Goal: Information Seeking & Learning: Check status

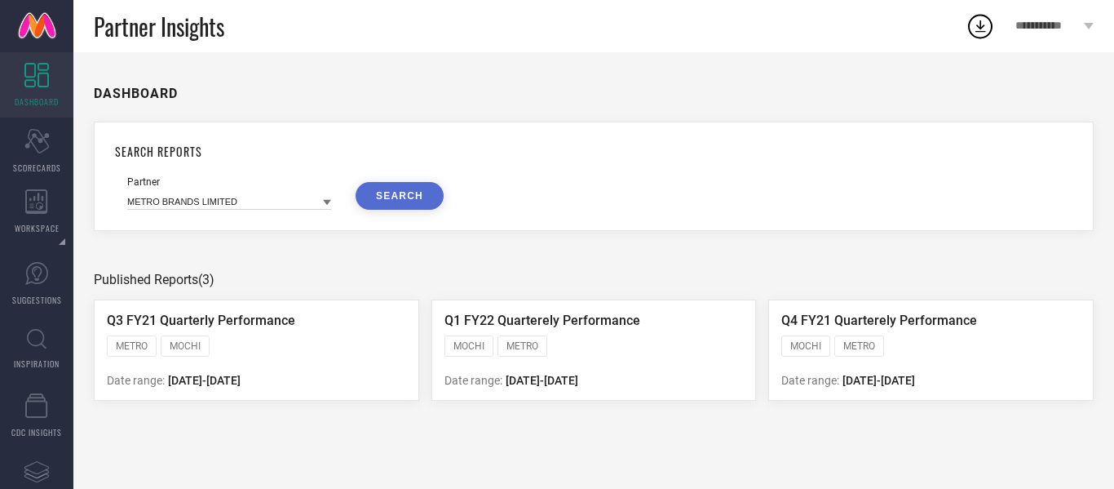
click at [1089, 24] on icon at bounding box center [1089, 26] width 10 height 7
click at [51, 157] on div "Scorecard SCORECARDS" at bounding box center [36, 150] width 73 height 65
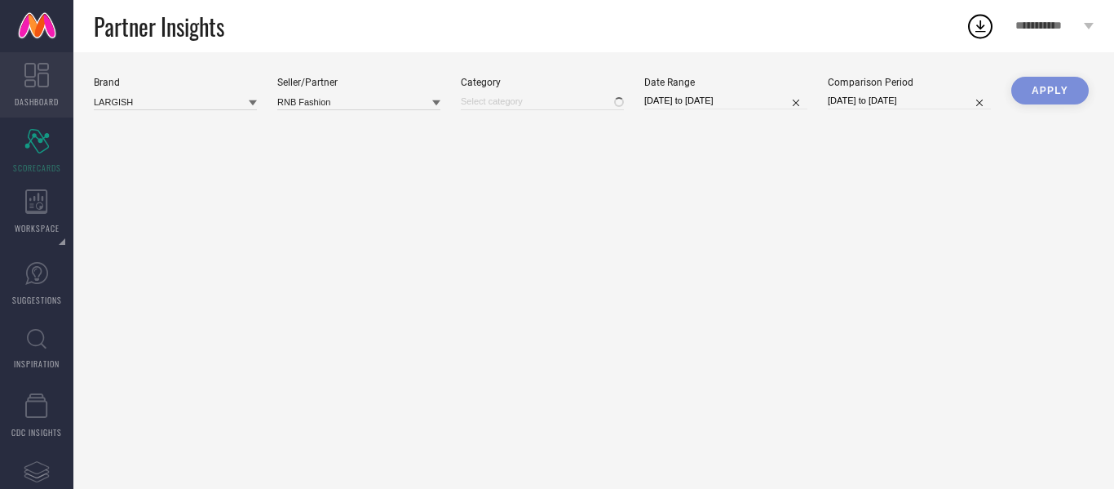
click at [29, 71] on icon at bounding box center [36, 75] width 24 height 24
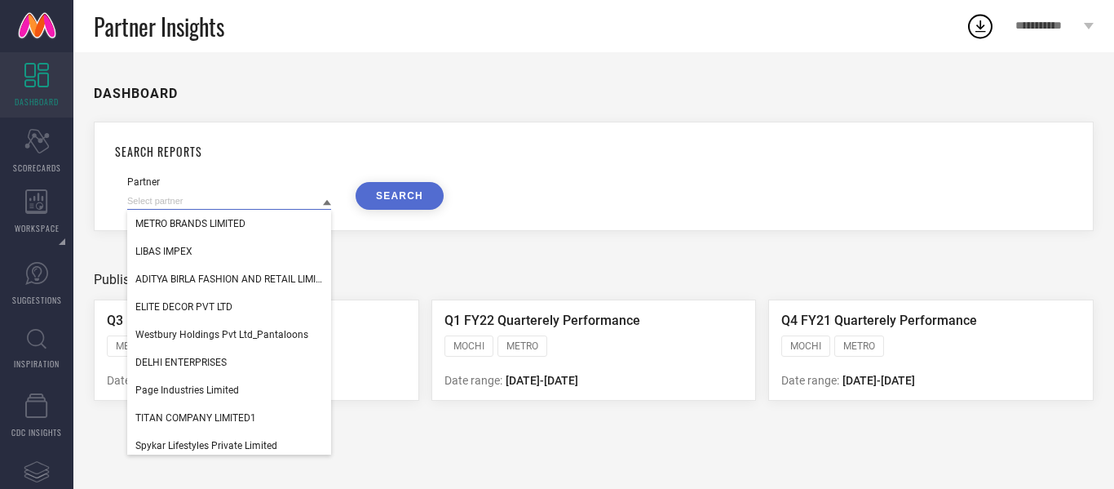
drag, startPoint x: 295, startPoint y: 199, endPoint x: 129, endPoint y: 206, distance: 166.6
click at [129, 206] on input at bounding box center [229, 200] width 204 height 17
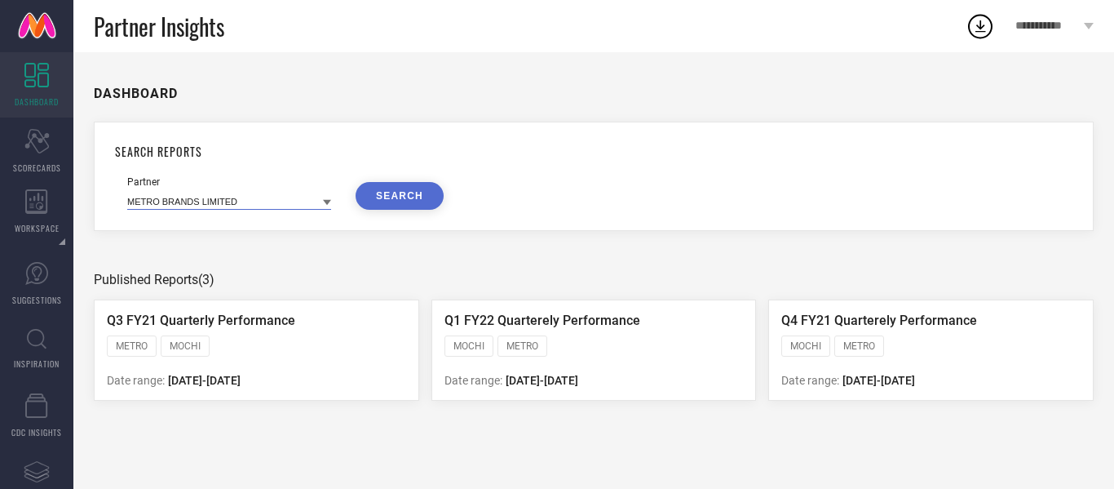
click at [166, 194] on input at bounding box center [229, 200] width 204 height 17
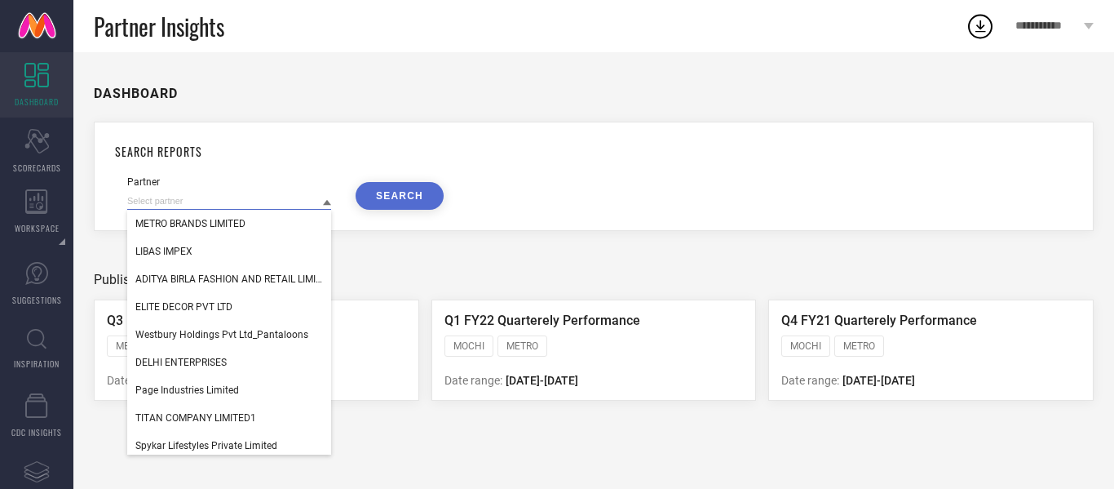
paste input "Monte Carlo Fashions Limited"
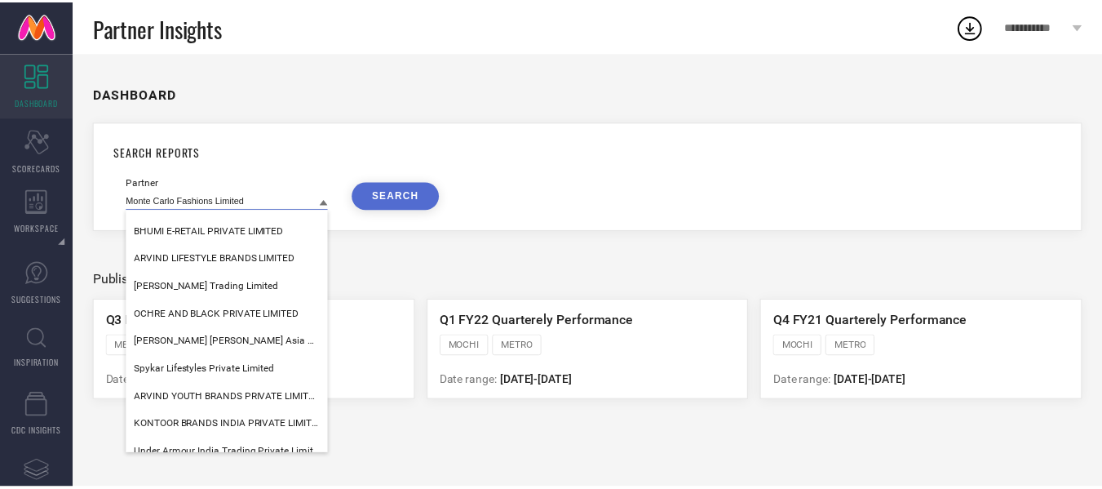
scroll to position [504, 0]
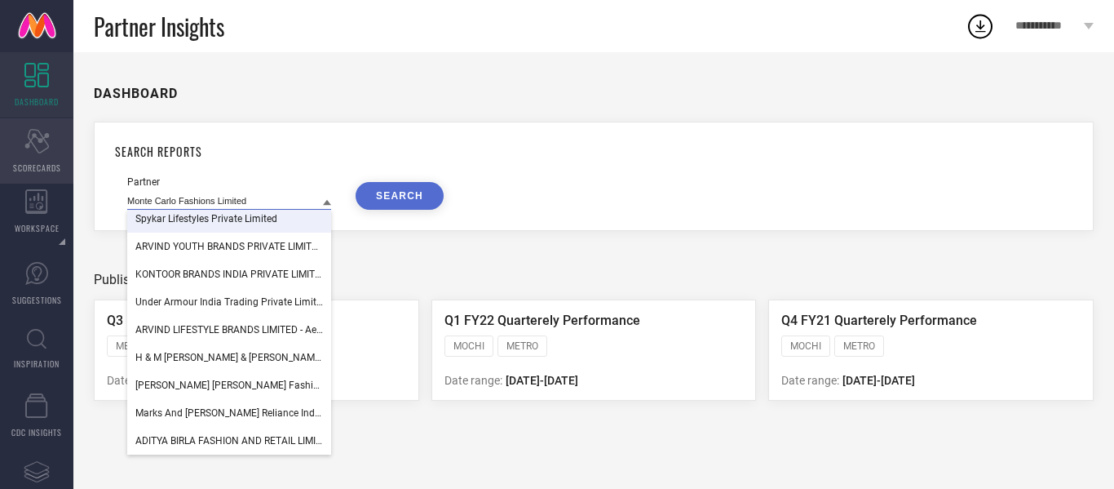
type input "Monte Carlo Fashions Limited"
click at [43, 129] on icon "Scorecard" at bounding box center [36, 141] width 25 height 24
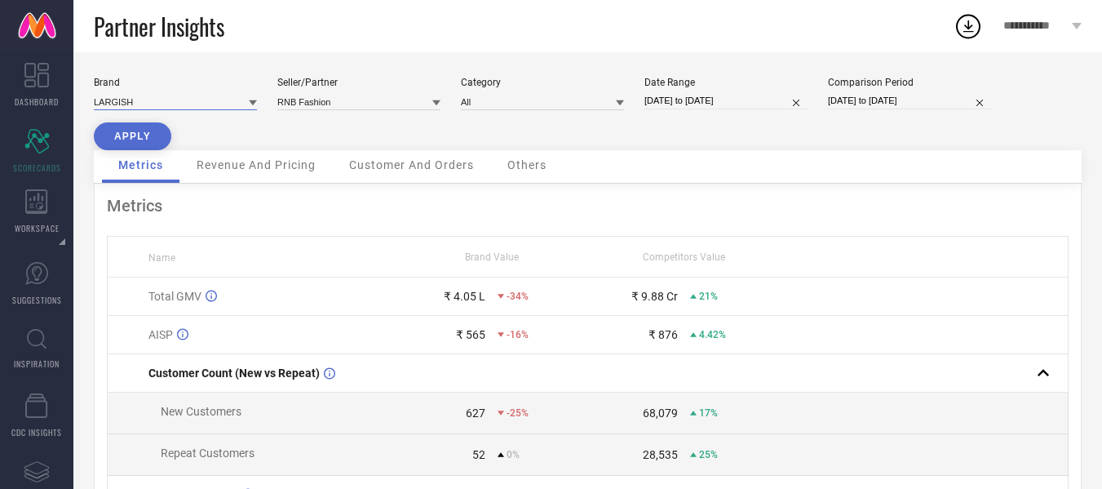
click at [215, 109] on input at bounding box center [175, 101] width 163 height 17
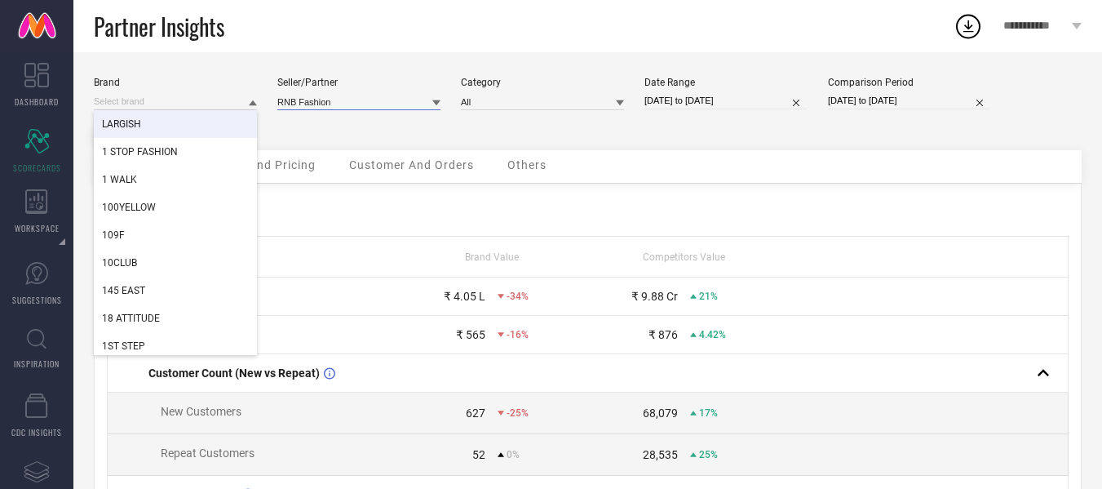
click at [407, 103] on input at bounding box center [358, 101] width 163 height 17
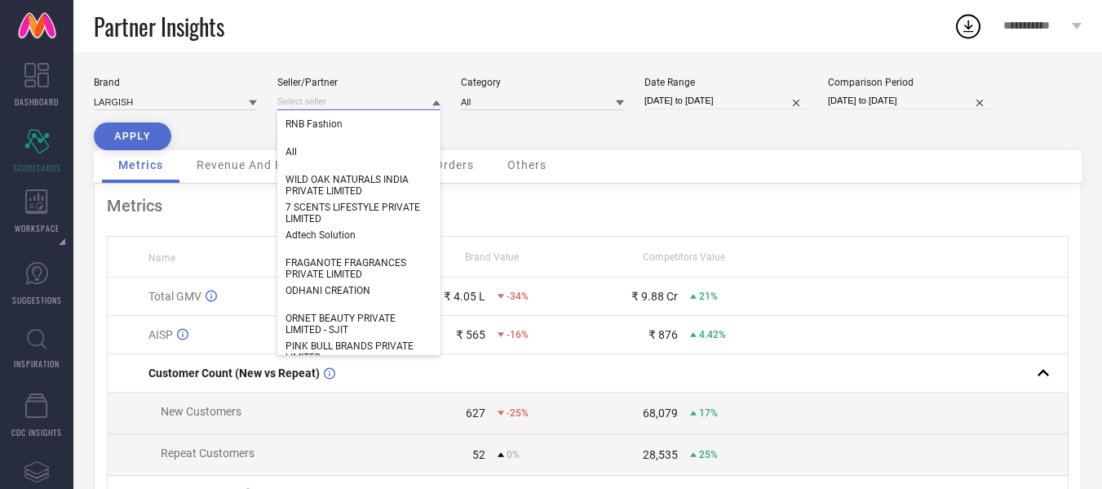
paste input "Monte Carlo Fashions Limited"
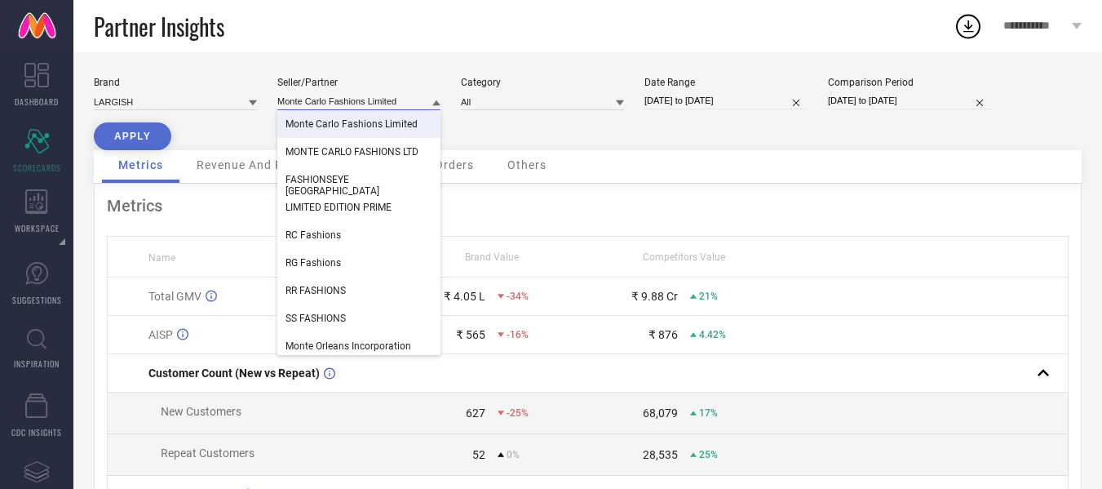
type input "Monte Carlo Fashions Limited"
click at [401, 130] on div "Monte Carlo Fashions Limited" at bounding box center [358, 124] width 163 height 28
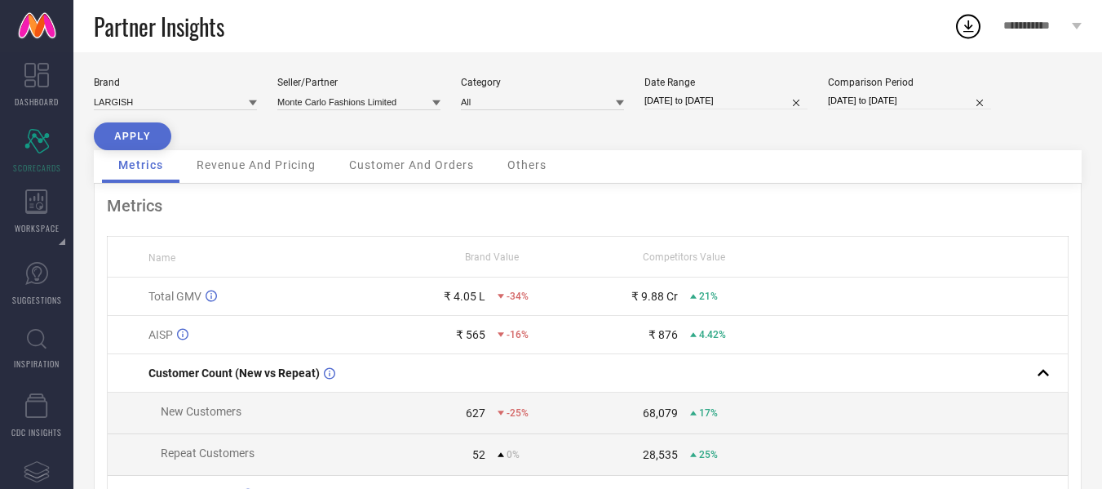
select select "6"
select select "2025"
select select "7"
select select "2025"
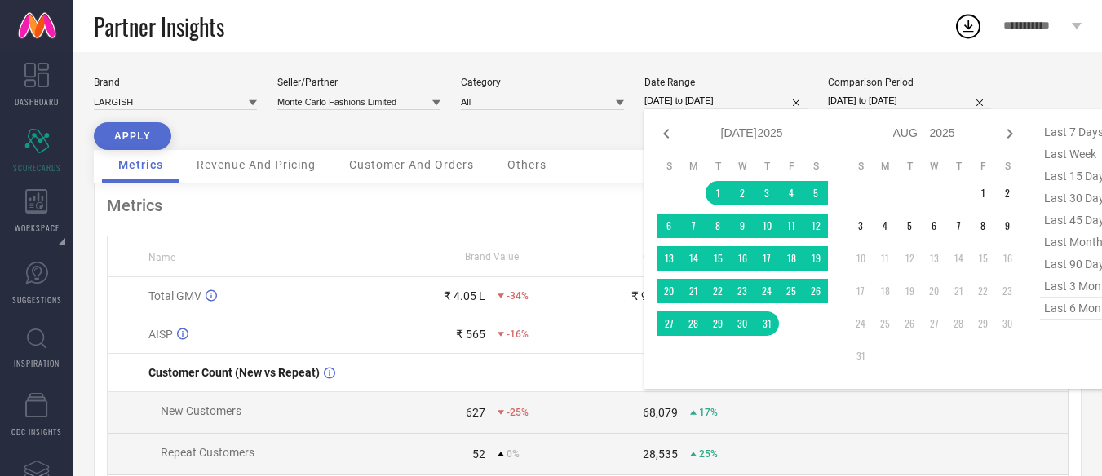
click at [754, 100] on input "[DATE] to [DATE]" at bounding box center [725, 100] width 163 height 17
click at [725, 191] on td "1" at bounding box center [718, 193] width 24 height 24
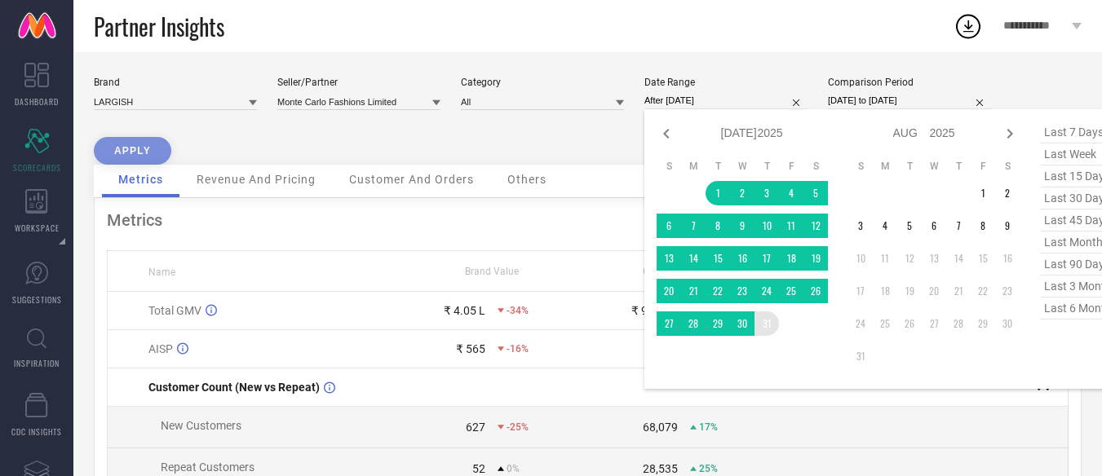
click at [772, 335] on table "S M T W T F S 1 2 3 4 5 6 7 8 9 10 11 12 13 14 15 16 17 18 19 20 21 22 23 24 25…" at bounding box center [742, 248] width 171 height 192
click at [772, 334] on table "S M T W T F S 1 2 3 4 5 6 7 8 9 10 11 12 13 14 15 16 17 18 19 20 21 22 23 24 25…" at bounding box center [742, 248] width 171 height 192
type input "[DATE] to [DATE]"
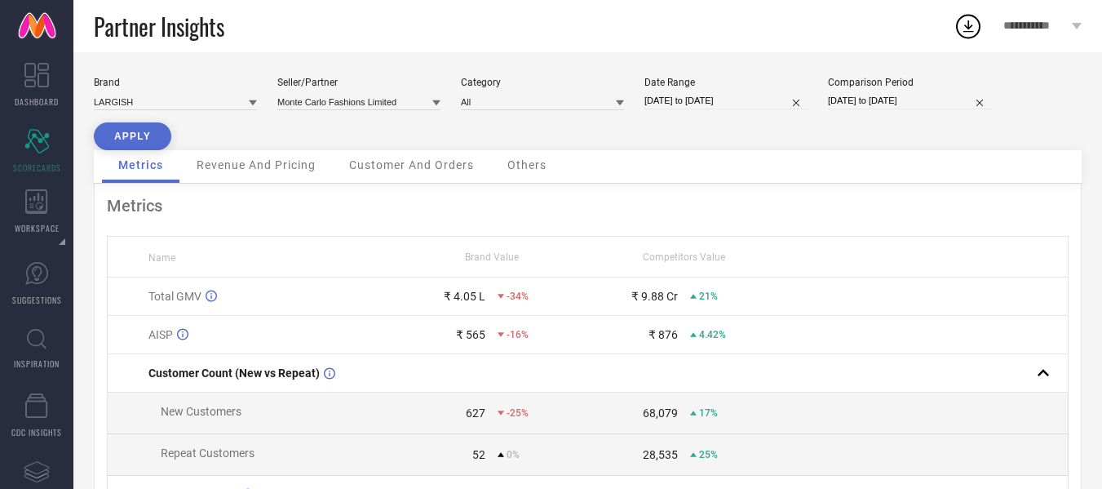
click at [286, 154] on div "Revenue And Pricing" at bounding box center [256, 166] width 152 height 33
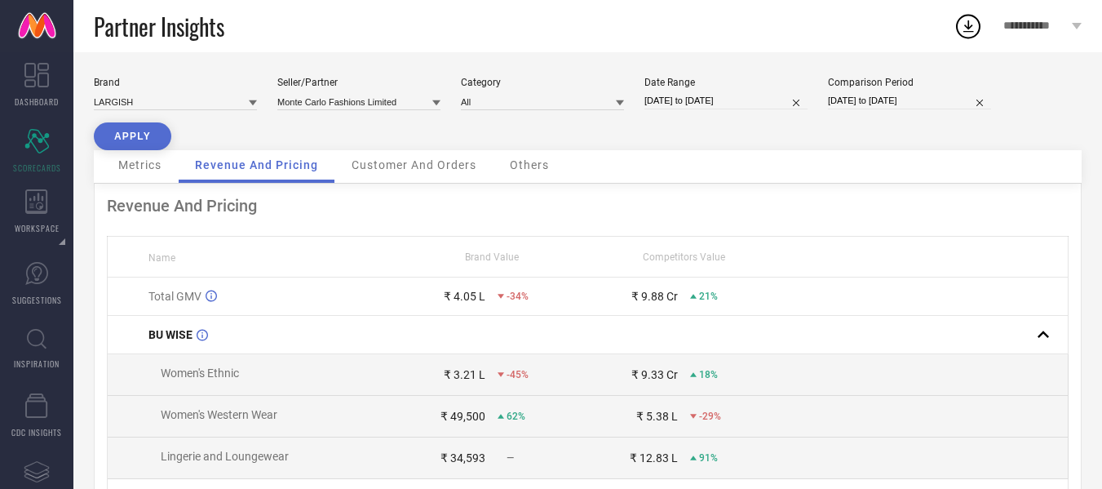
click at [450, 164] on span "Customer And Orders" at bounding box center [414, 164] width 125 height 13
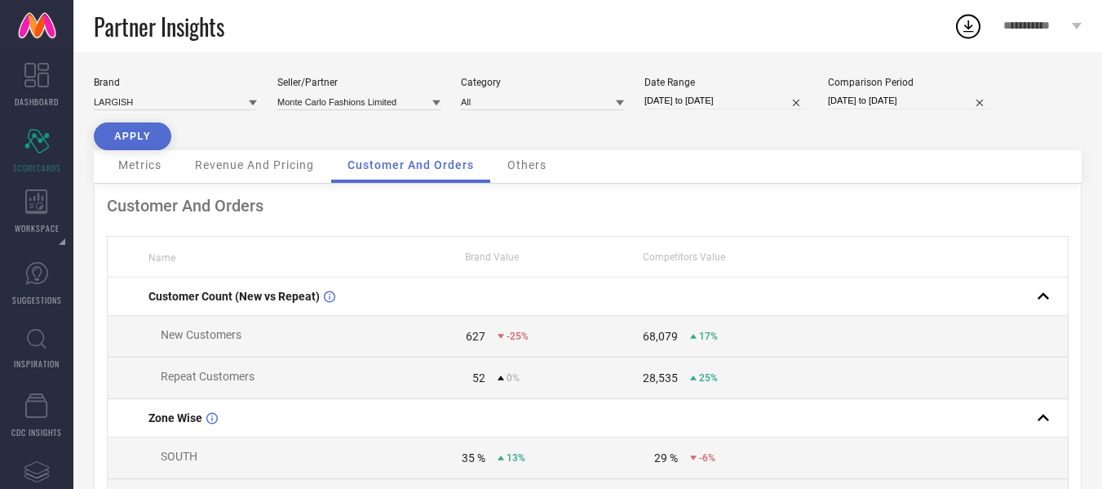
click at [516, 162] on span "Others" at bounding box center [526, 164] width 39 height 13
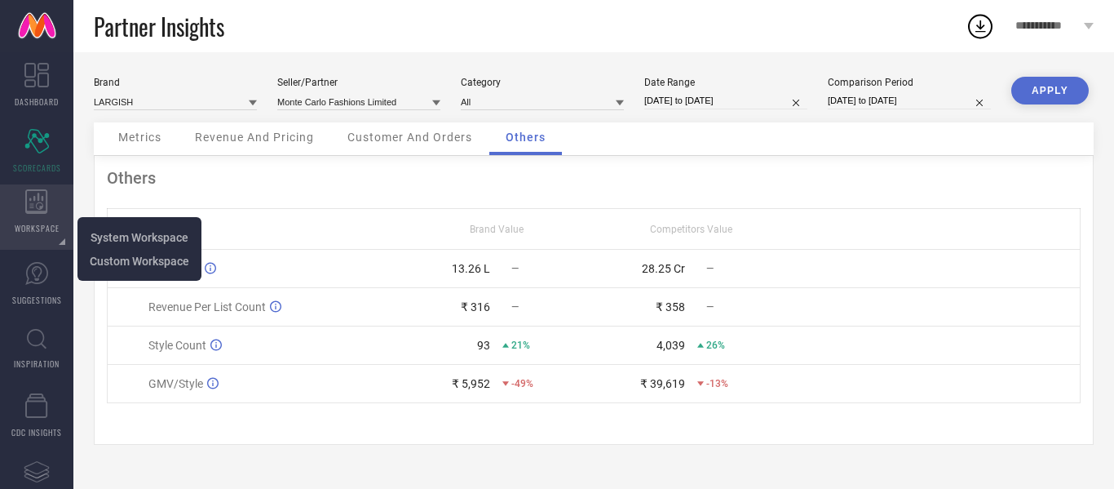
click at [37, 211] on icon at bounding box center [36, 201] width 22 height 24
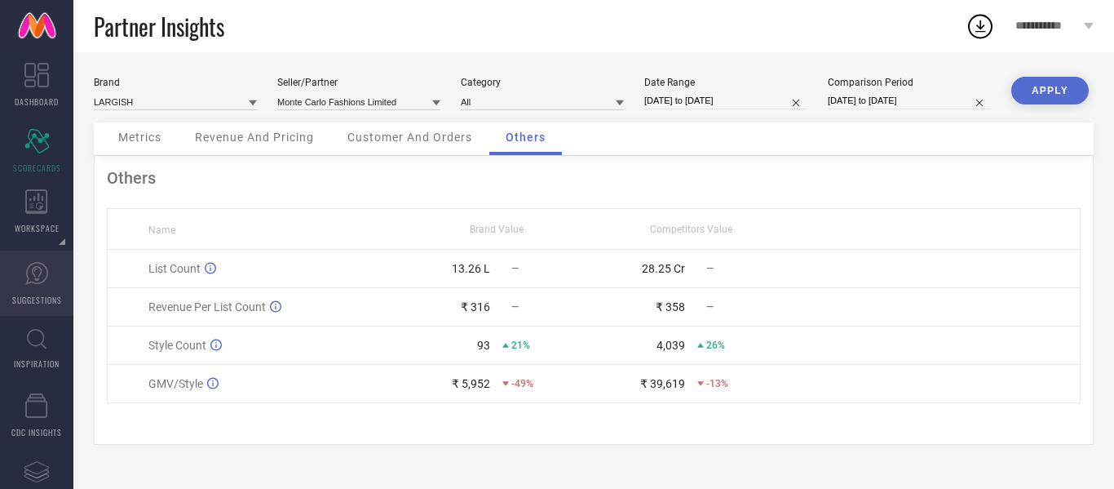
click at [56, 290] on link "SUGGESTIONS" at bounding box center [36, 282] width 73 height 65
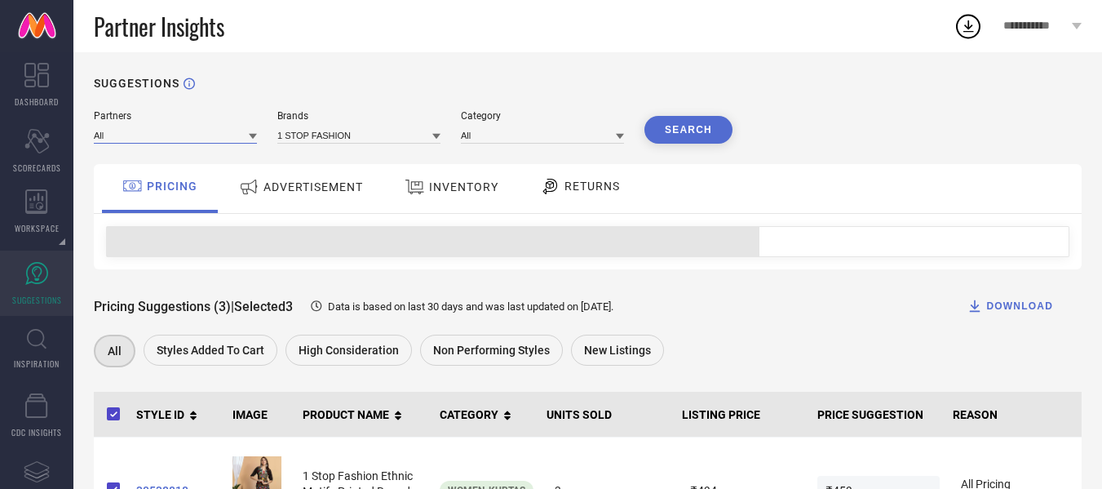
click at [183, 137] on input at bounding box center [175, 134] width 163 height 17
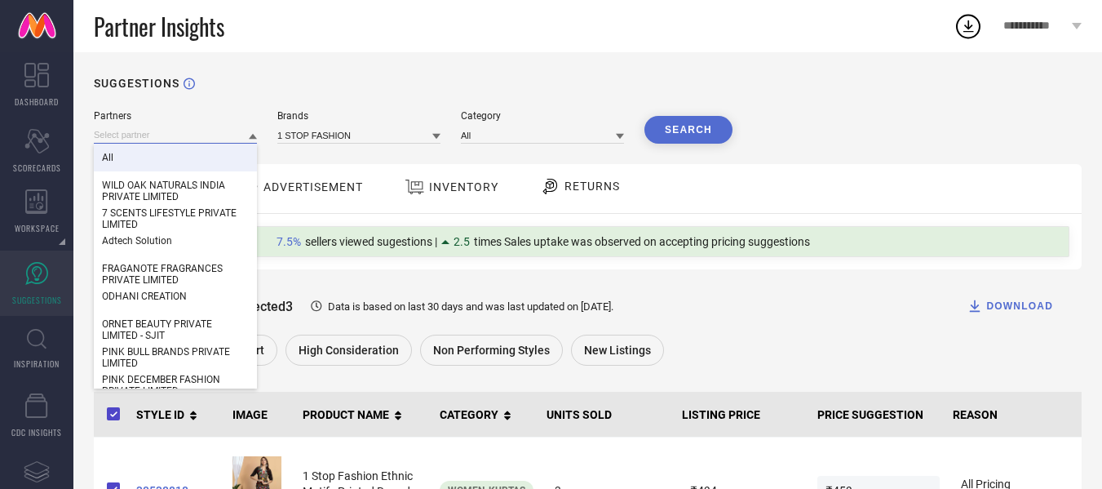
paste input "Monte Carlo Fashions Limited"
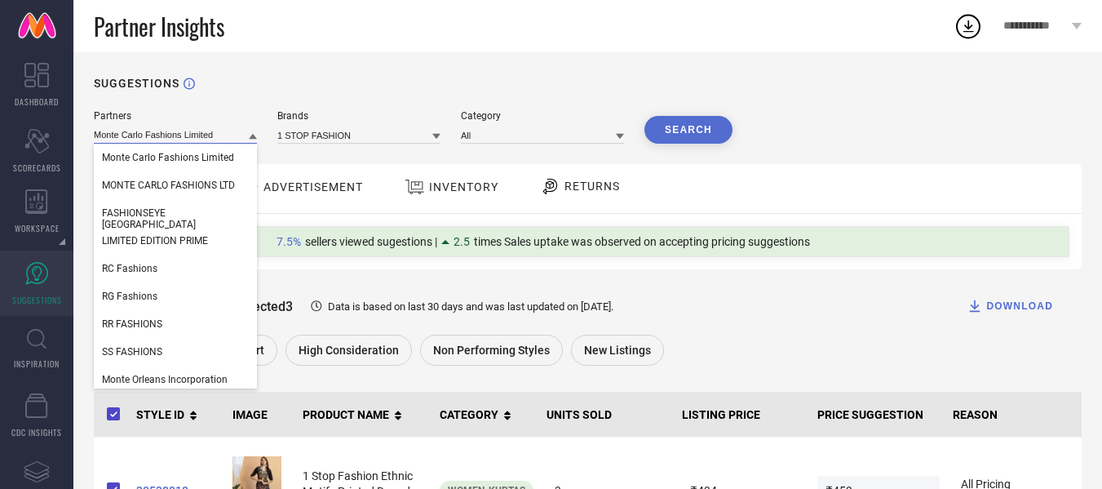
type input "Monte Carlo Fashions Limited"
click at [189, 162] on span "Monte Carlo Fashions Limited" at bounding box center [168, 157] width 132 height 11
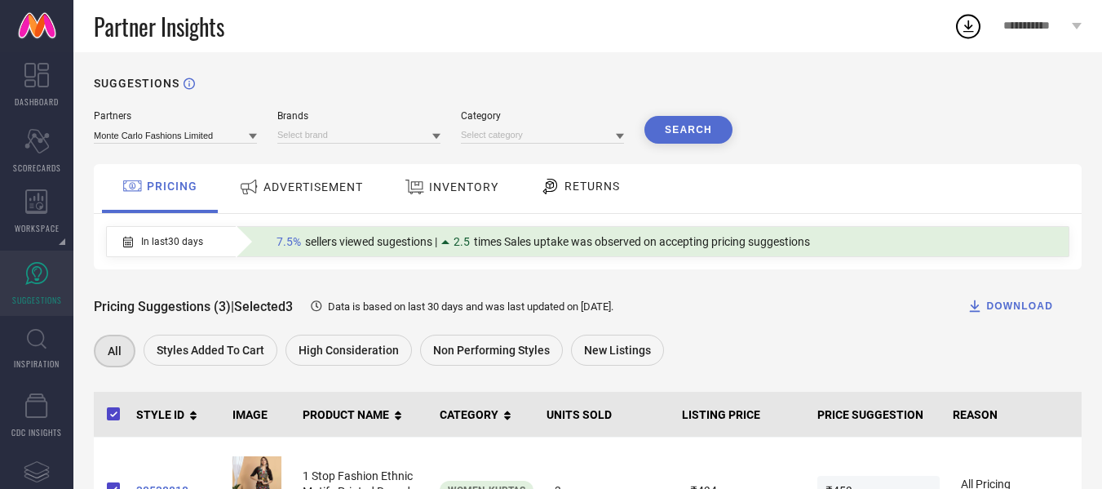
click at [698, 116] on div "Partners Monte Carlo Fashions Limited Brands Category Search" at bounding box center [413, 126] width 639 height 33
click at [696, 122] on button "Search" at bounding box center [688, 130] width 88 height 28
click at [694, 133] on div "Search" at bounding box center [688, 130] width 88 height 28
click at [382, 129] on input at bounding box center [358, 134] width 163 height 17
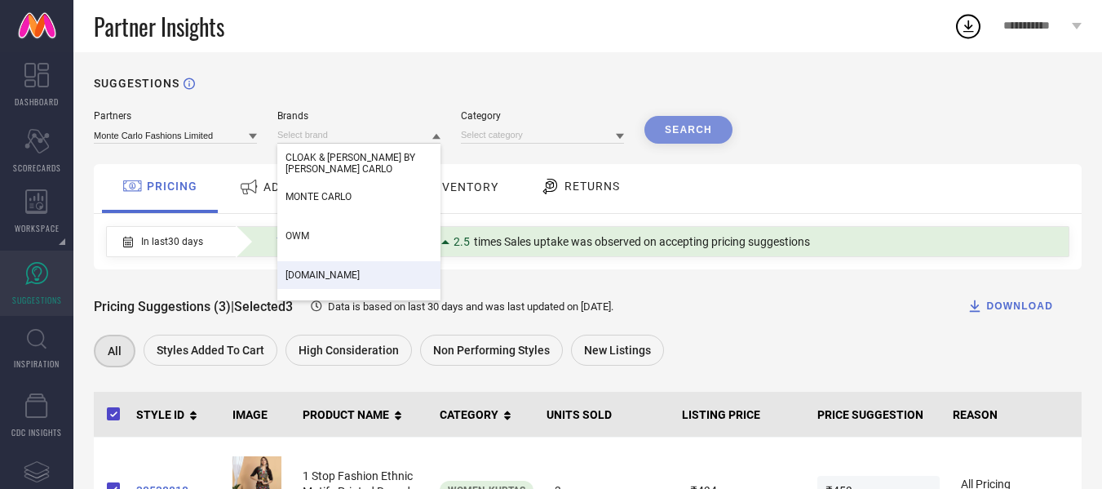
click at [388, 267] on div "[DOMAIN_NAME]" at bounding box center [358, 275] width 163 height 28
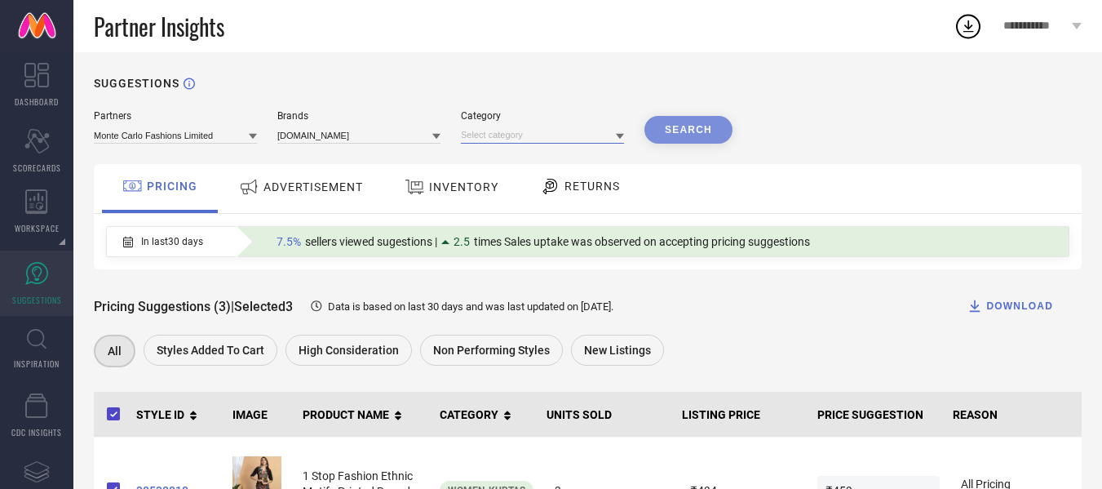
click at [600, 131] on input at bounding box center [542, 134] width 163 height 17
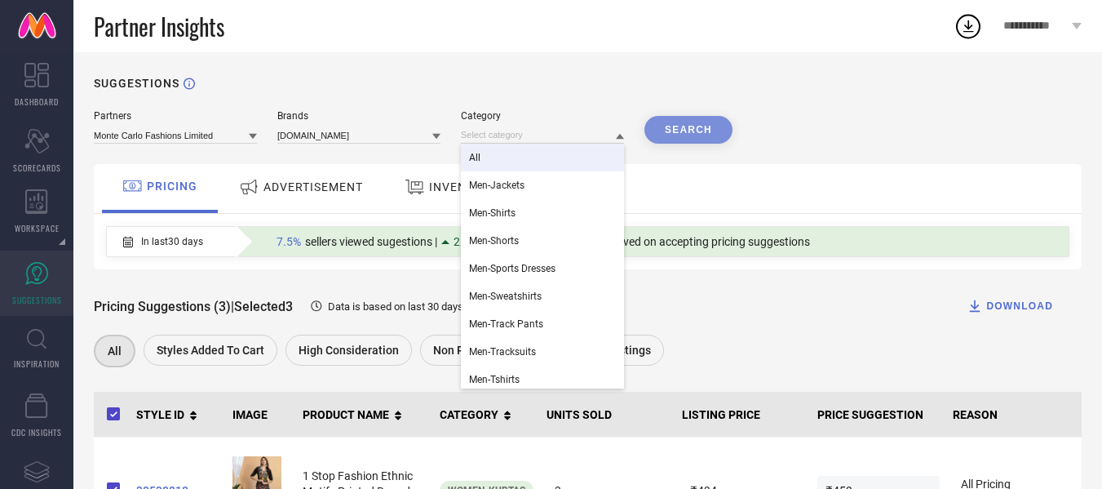
click at [595, 149] on div "All" at bounding box center [542, 158] width 163 height 28
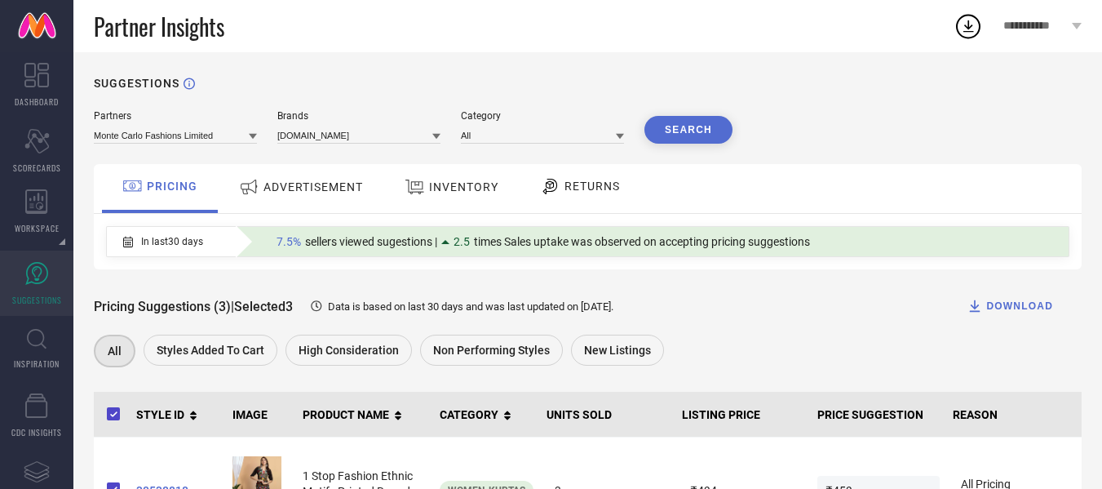
click at [690, 124] on button "Search" at bounding box center [688, 130] width 88 height 28
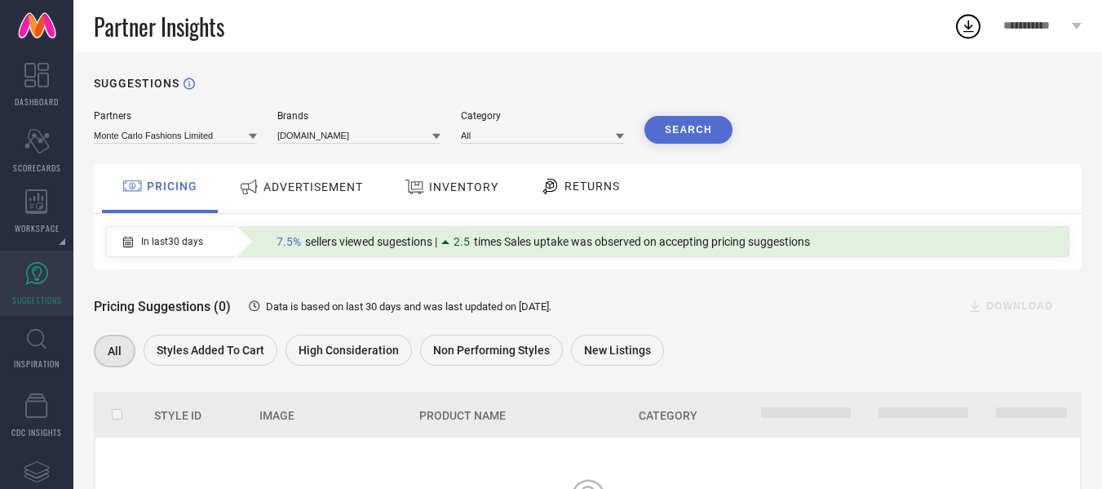
click at [177, 405] on th "Style Id" at bounding box center [187, 414] width 97 height 42
click at [352, 183] on span "ADVERTISEMENT" at bounding box center [313, 186] width 100 height 13
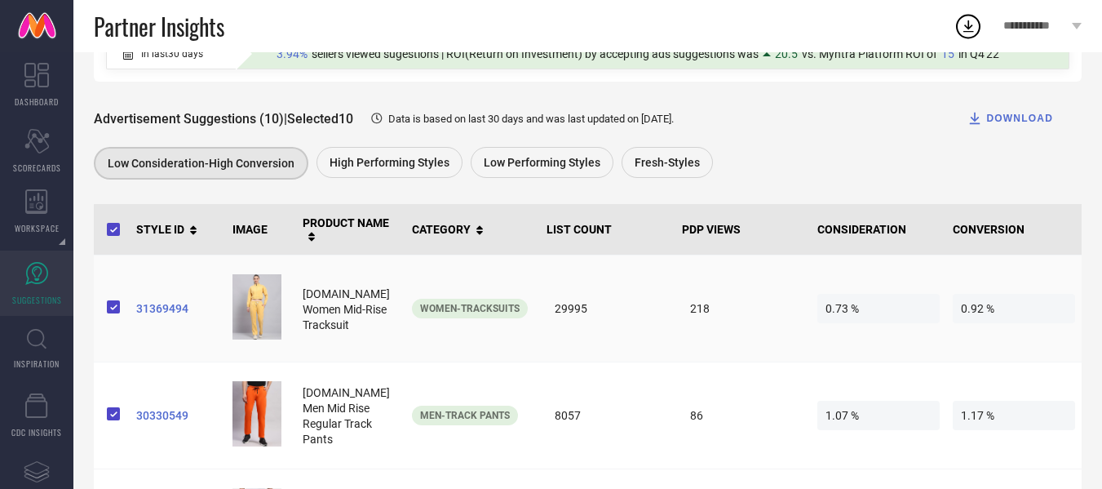
scroll to position [163, 0]
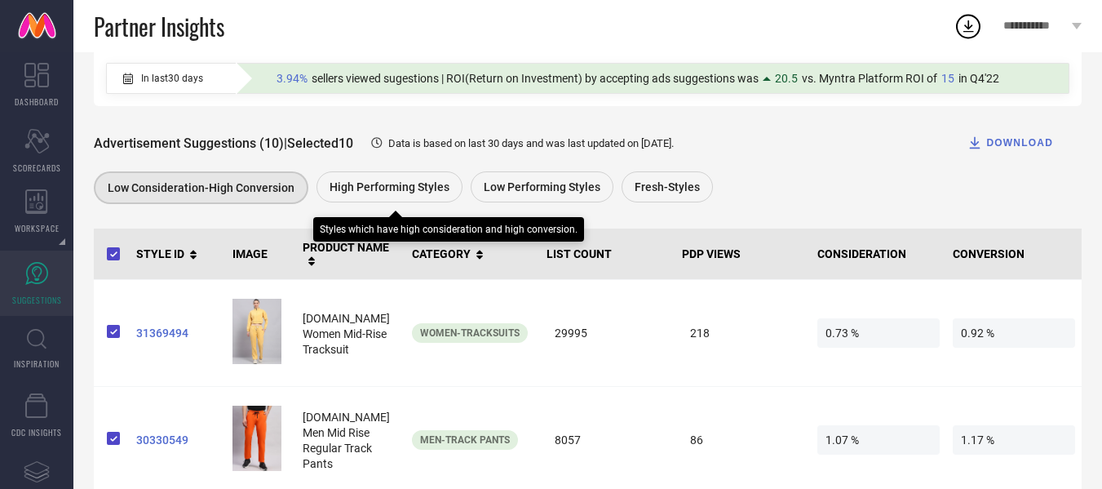
click at [385, 199] on div "High Performing Styles" at bounding box center [389, 186] width 146 height 31
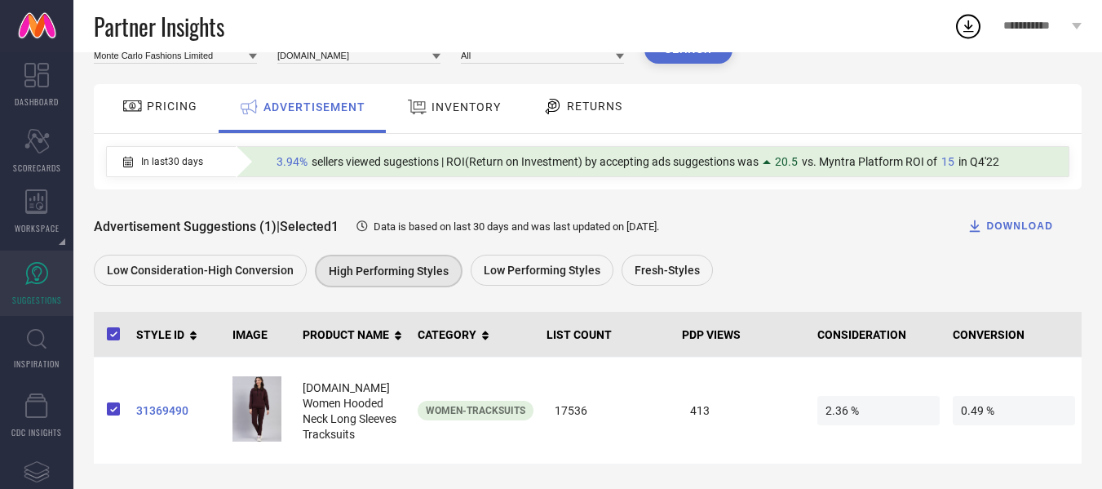
scroll to position [83, 0]
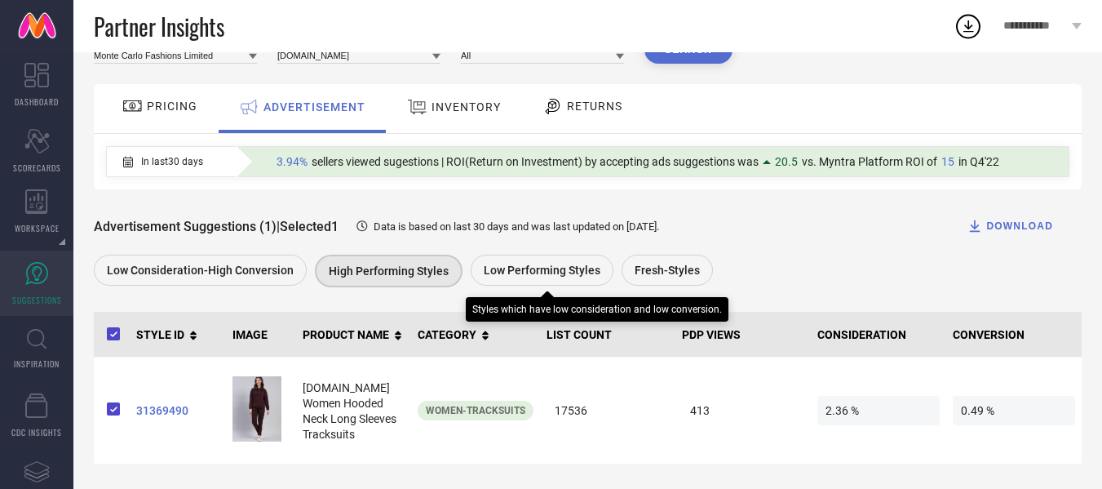
click at [502, 281] on div "Low Performing Styles" at bounding box center [542, 269] width 143 height 31
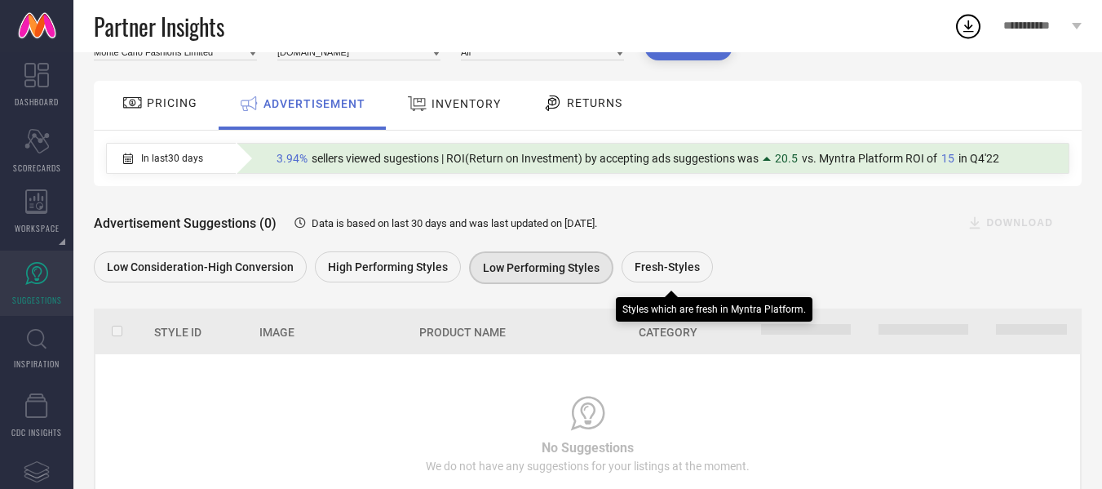
click at [648, 282] on div "Fresh-Styles" at bounding box center [667, 266] width 91 height 31
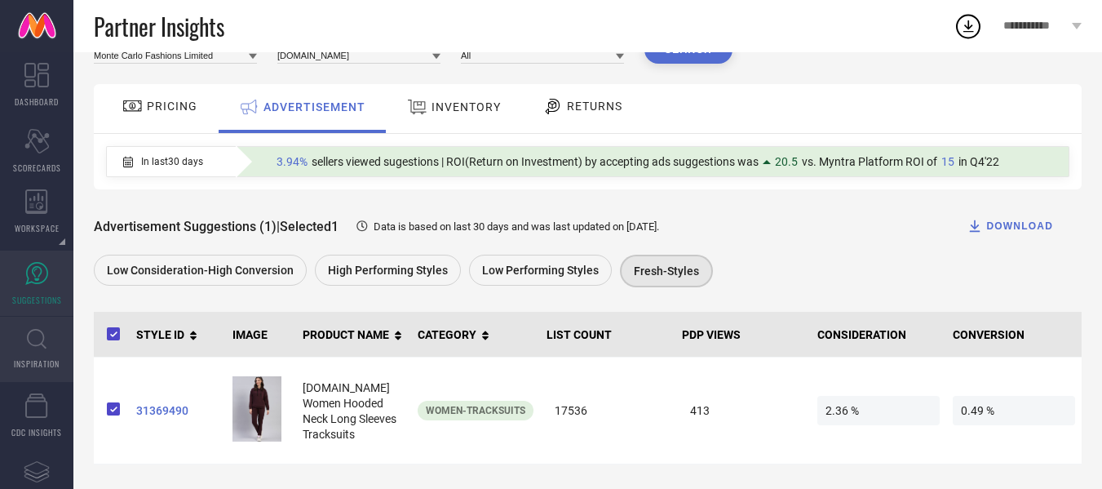
click at [52, 351] on link "INSPIRATION" at bounding box center [36, 348] width 73 height 65
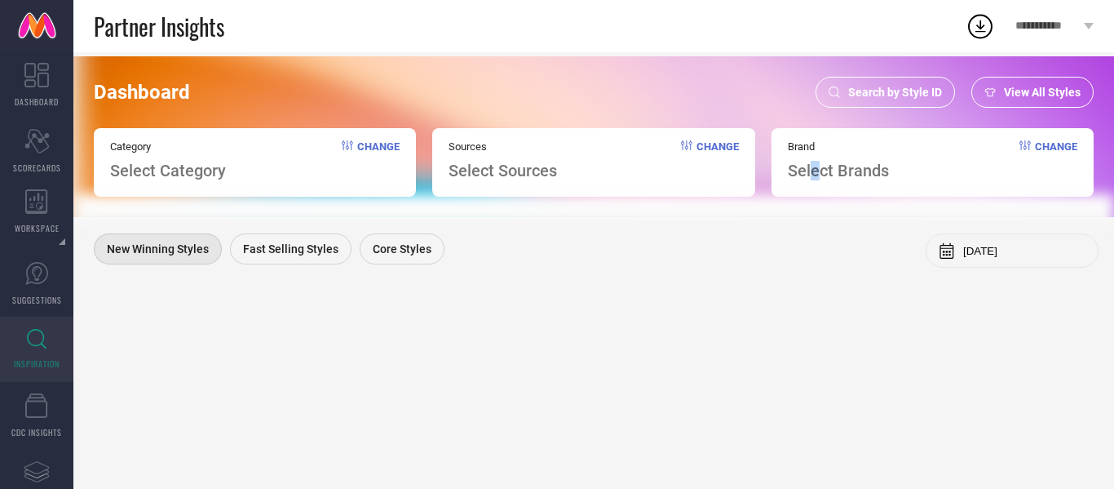
click at [815, 161] on span "Select Brands" at bounding box center [838, 171] width 101 height 20
click at [821, 170] on span "Select Brands" at bounding box center [838, 171] width 101 height 20
click at [59, 391] on link "CDC INSIGHTS" at bounding box center [36, 415] width 73 height 65
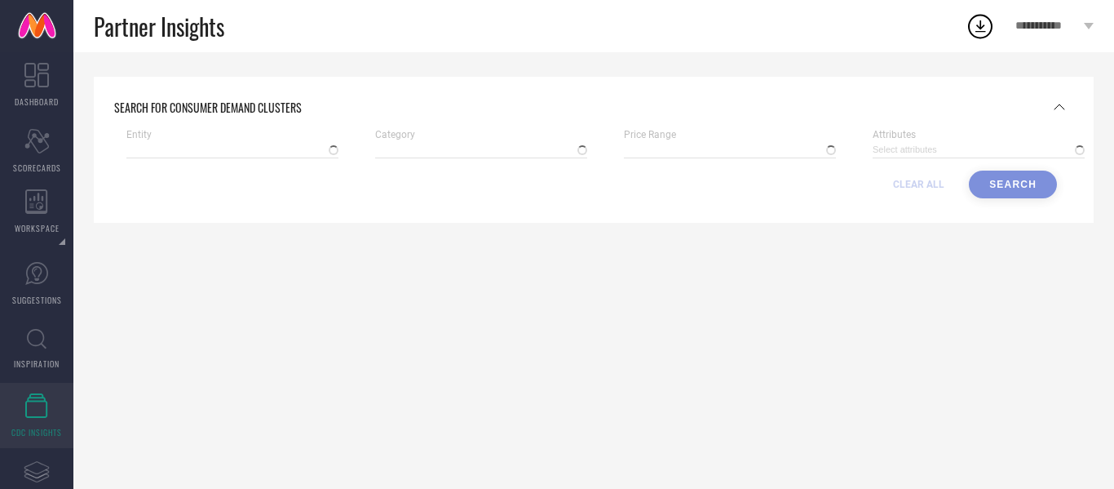
type input "₹ 80 - 320, + 3 more"
type input "Myntra"
type input "Women-Bra"
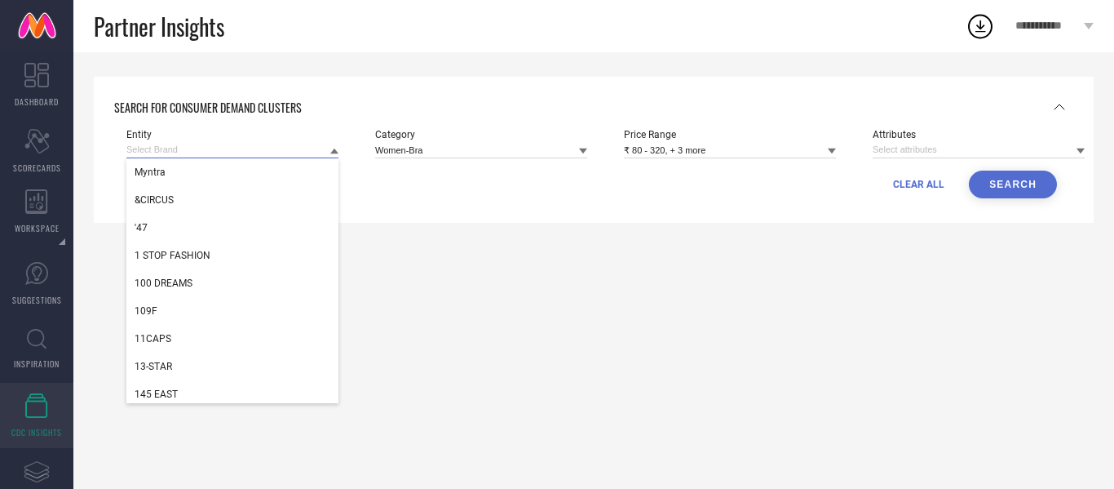
click at [246, 145] on input at bounding box center [232, 149] width 212 height 17
click at [246, 177] on div "Myntra" at bounding box center [232, 172] width 212 height 28
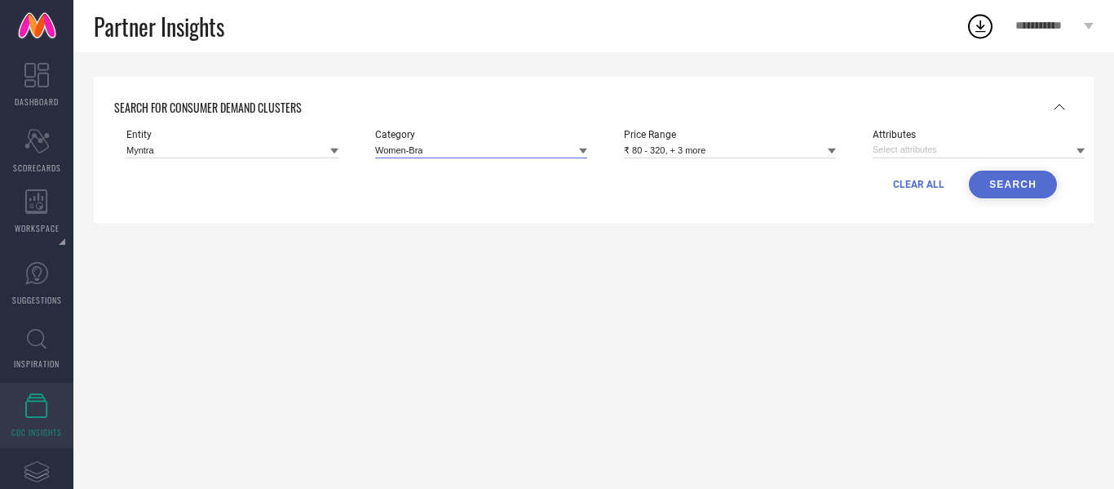
click at [445, 151] on input at bounding box center [481, 149] width 212 height 17
type input "spo"
click at [622, 202] on div "Entity Myntra Category spo Price Range ₹ 80 - 320, + 3 more Attributes CLEAR AL…" at bounding box center [591, 164] width 955 height 94
click at [50, 460] on link "Assortments Created with Sketch. COLLECTIONS" at bounding box center [36, 481] width 73 height 65
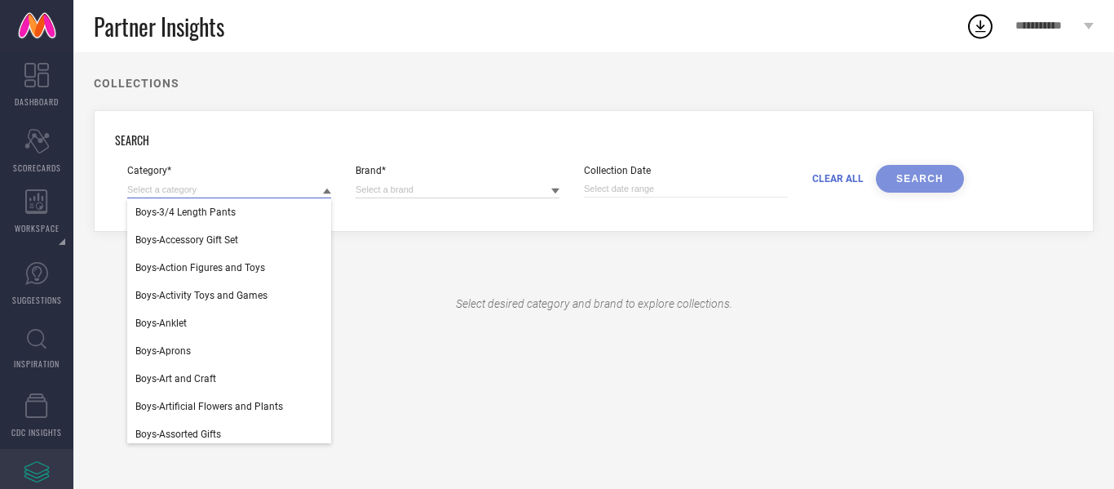
click at [182, 194] on input at bounding box center [229, 189] width 204 height 17
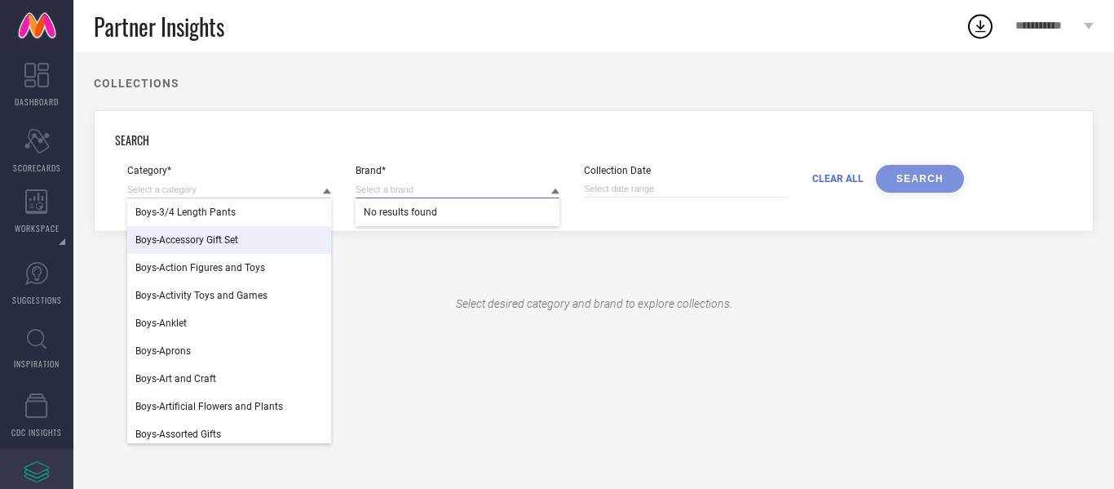
click at [414, 192] on input at bounding box center [458, 189] width 204 height 17
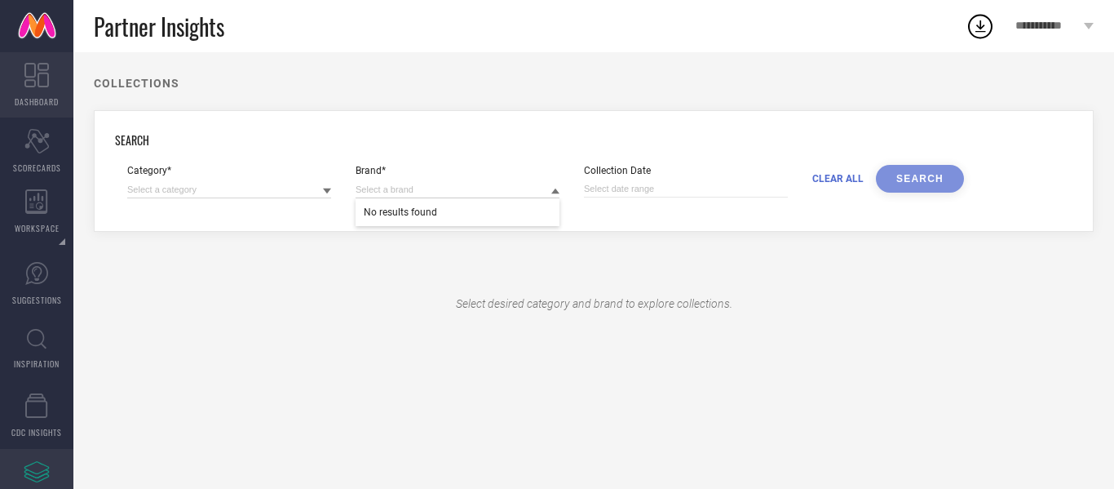
click at [34, 96] on span "DASHBOARD" at bounding box center [37, 101] width 44 height 12
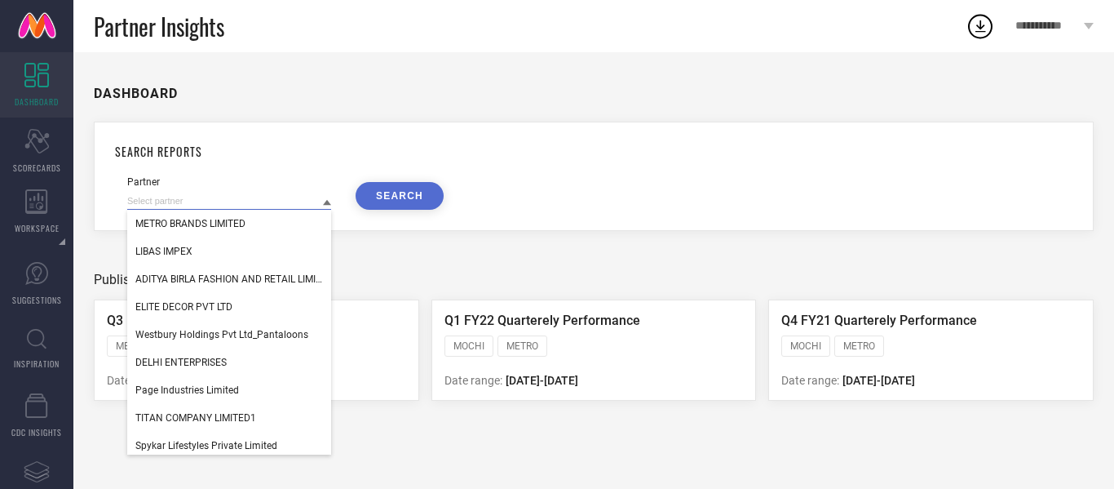
drag, startPoint x: 246, startPoint y: 198, endPoint x: 228, endPoint y: 201, distance: 18.9
click at [228, 201] on input at bounding box center [229, 200] width 204 height 17
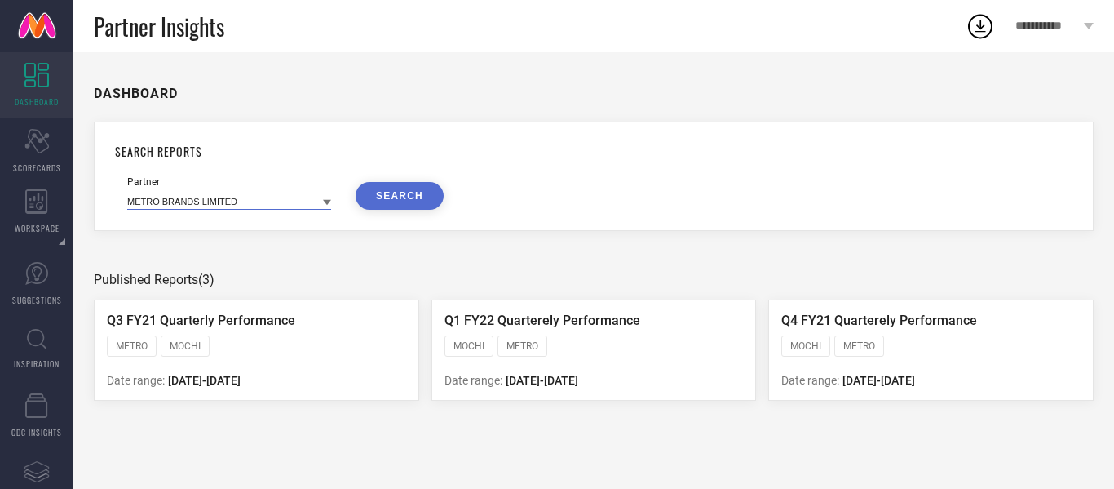
click at [228, 201] on input at bounding box center [229, 200] width 204 height 17
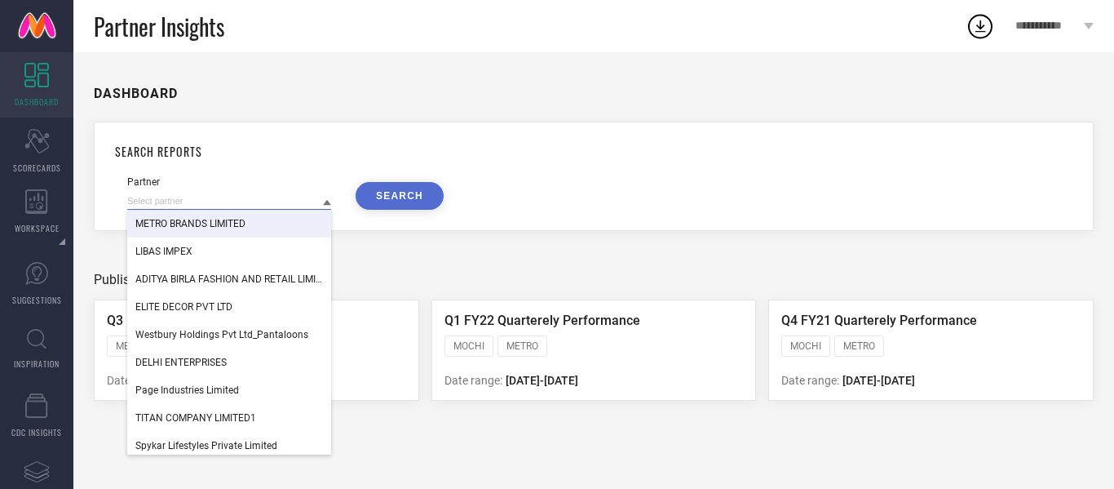
click at [195, 201] on input at bounding box center [229, 200] width 204 height 17
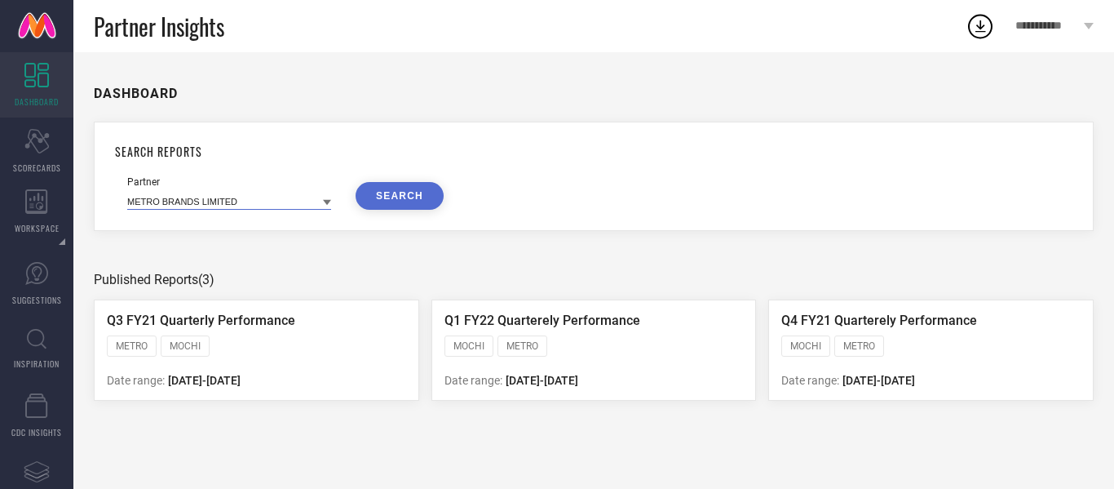
drag, startPoint x: 280, startPoint y: 197, endPoint x: 187, endPoint y: 184, distance: 93.8
click at [187, 184] on div "Partner METRO BRANDS LIMITED" at bounding box center [229, 192] width 204 height 33
click at [223, 200] on input at bounding box center [229, 200] width 204 height 17
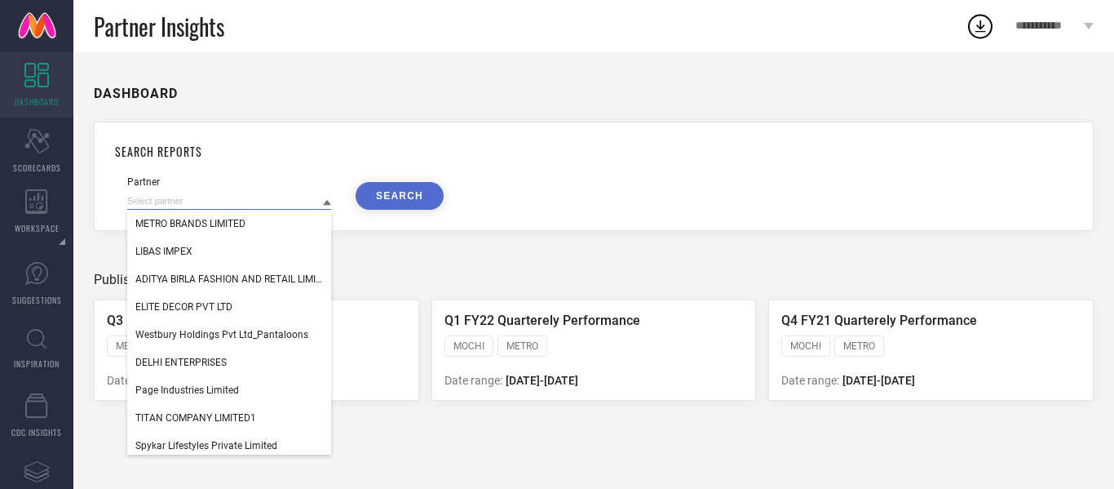
click at [227, 200] on input at bounding box center [229, 200] width 204 height 17
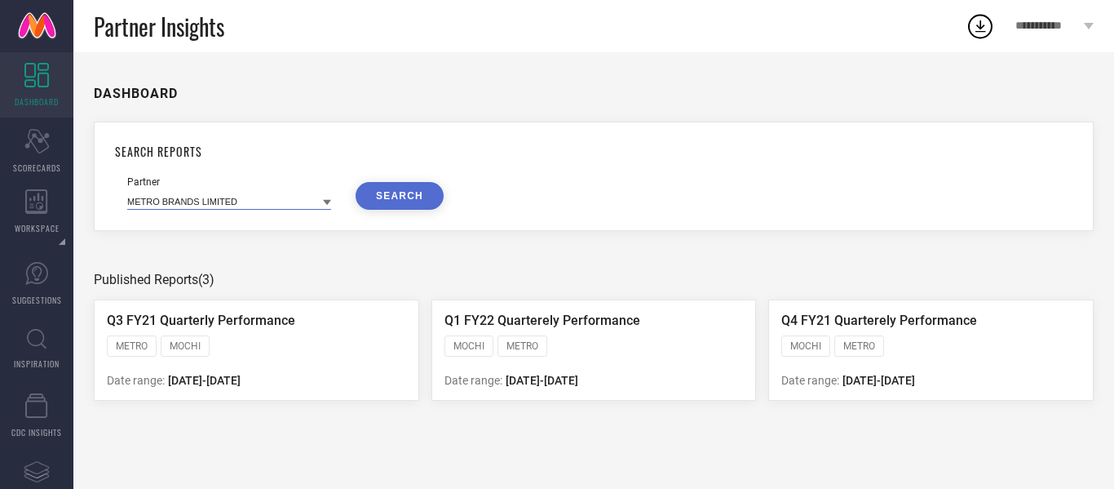
click at [227, 200] on input at bounding box center [229, 200] width 204 height 17
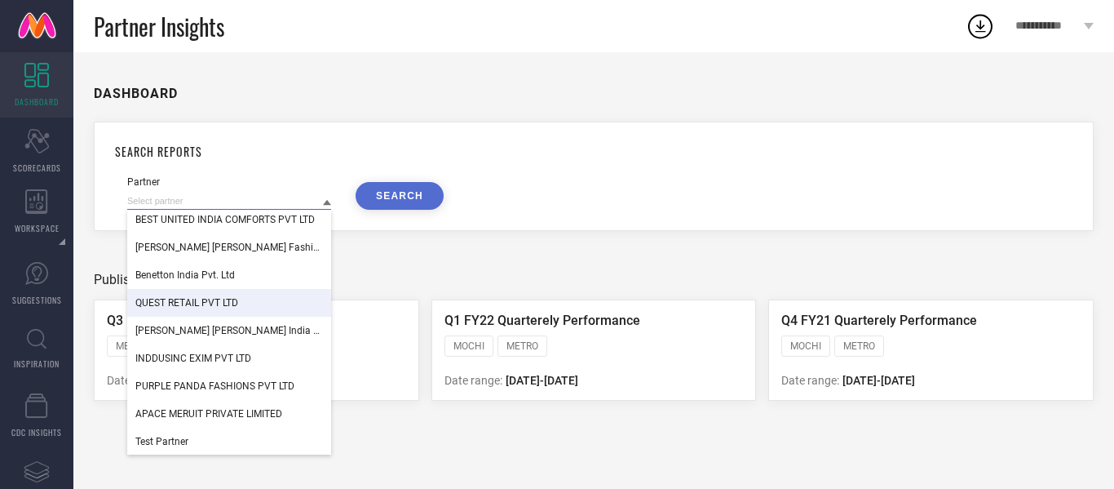
scroll to position [1807, 0]
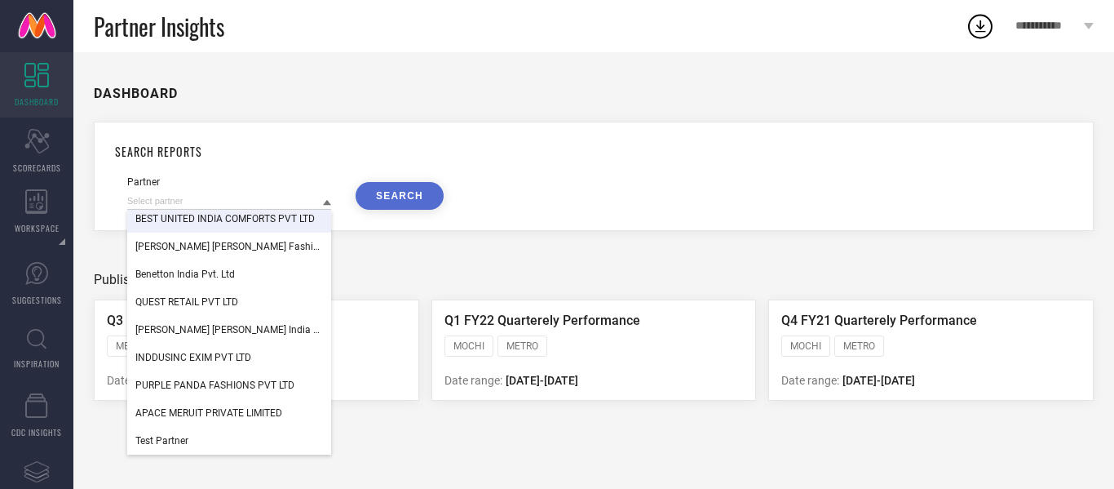
click at [995, 35] on div "**********" at bounding box center [1054, 26] width 119 height 52
